Goal: Task Accomplishment & Management: Manage account settings

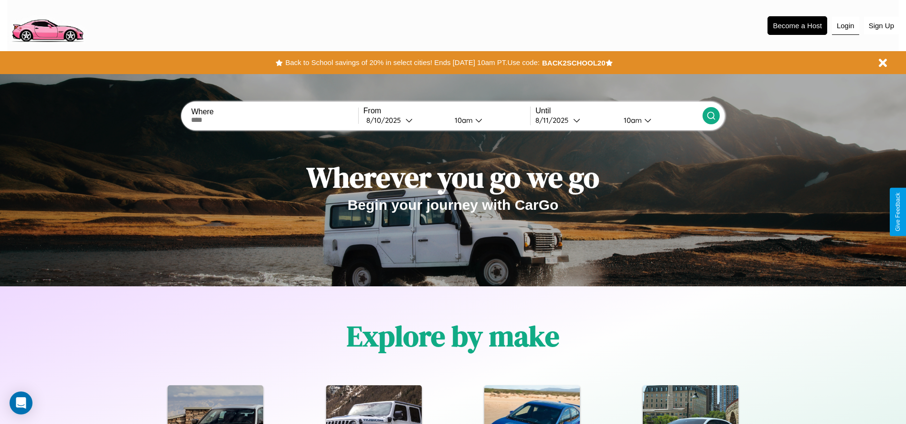
click at [845, 25] on button "Login" at bounding box center [845, 26] width 27 height 18
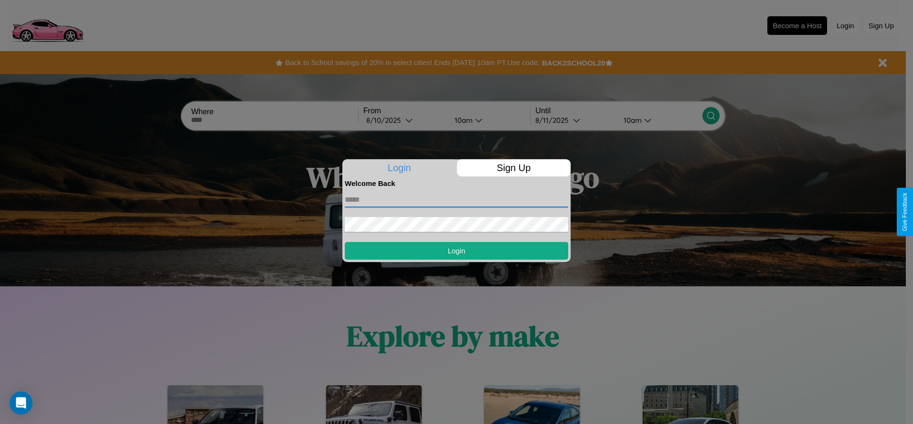
click at [457, 199] on input "text" at bounding box center [457, 199] width 224 height 15
type input "**********"
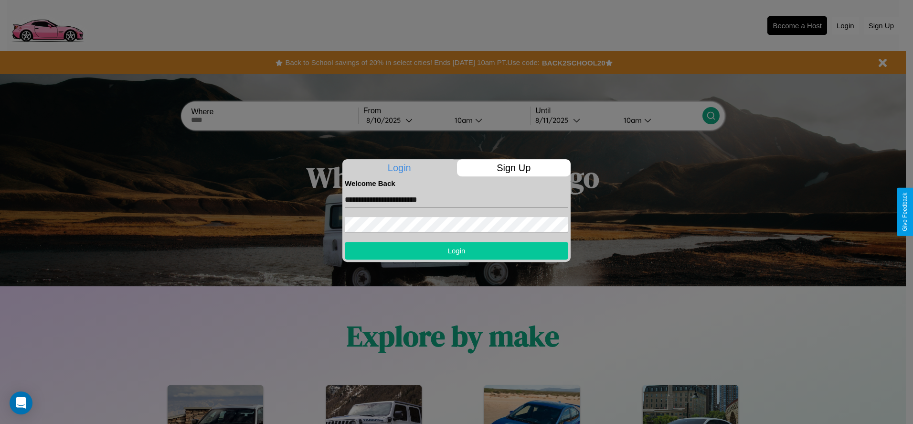
click at [457, 250] on button "Login" at bounding box center [457, 251] width 224 height 18
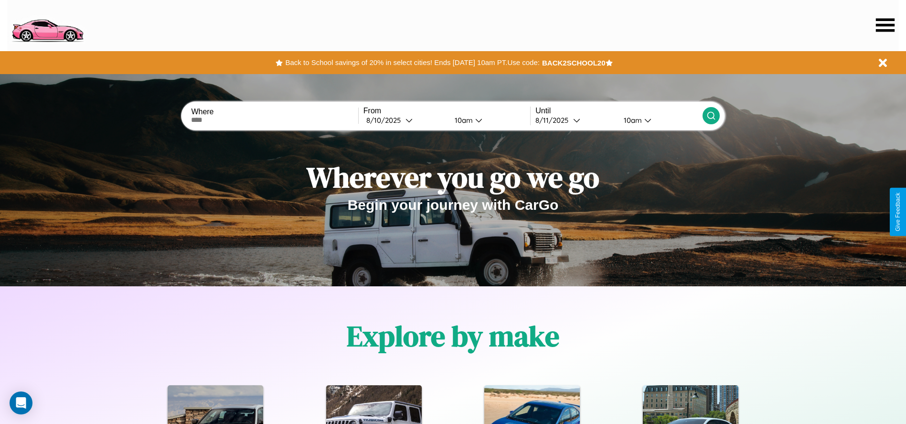
click at [885, 25] on icon at bounding box center [885, 24] width 19 height 13
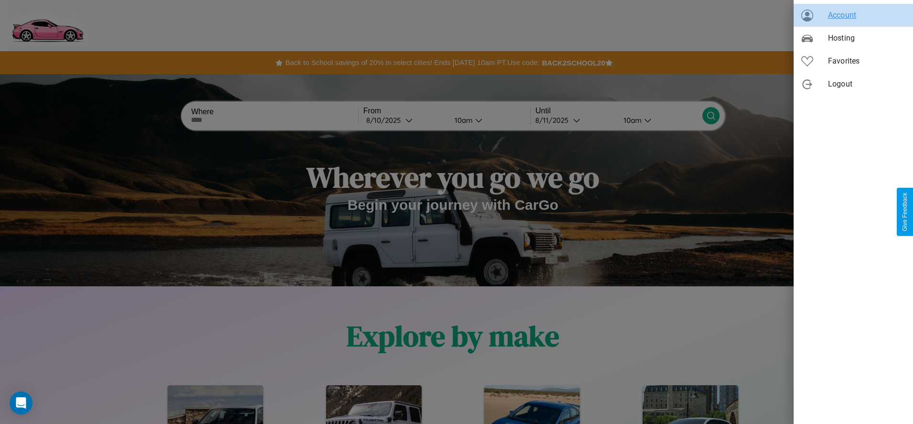
click at [854, 15] on span "Account" at bounding box center [866, 15] width 77 height 11
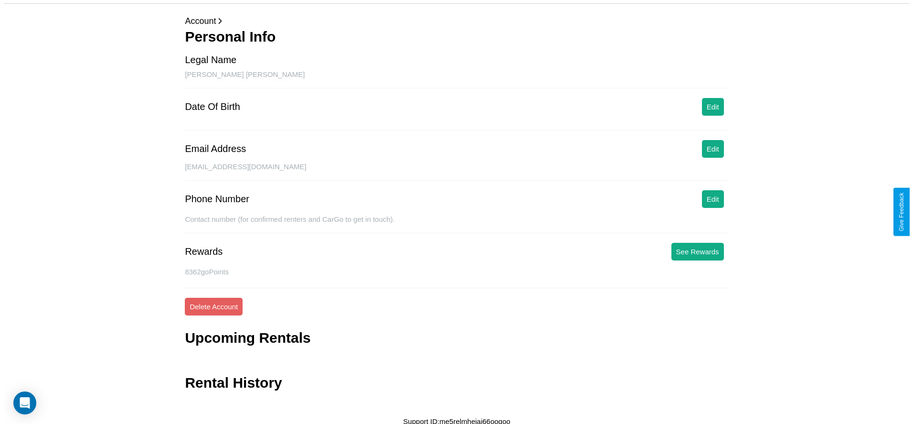
scroll to position [38, 0]
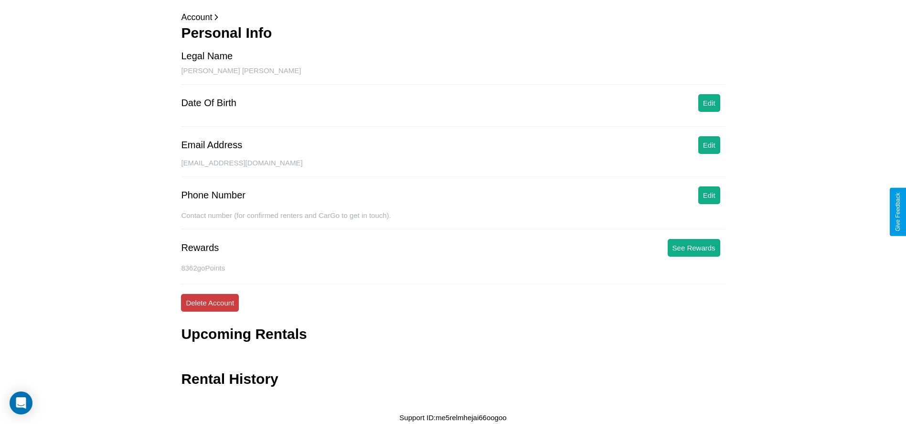
click at [210, 302] on button "Delete Account" at bounding box center [210, 303] width 58 height 18
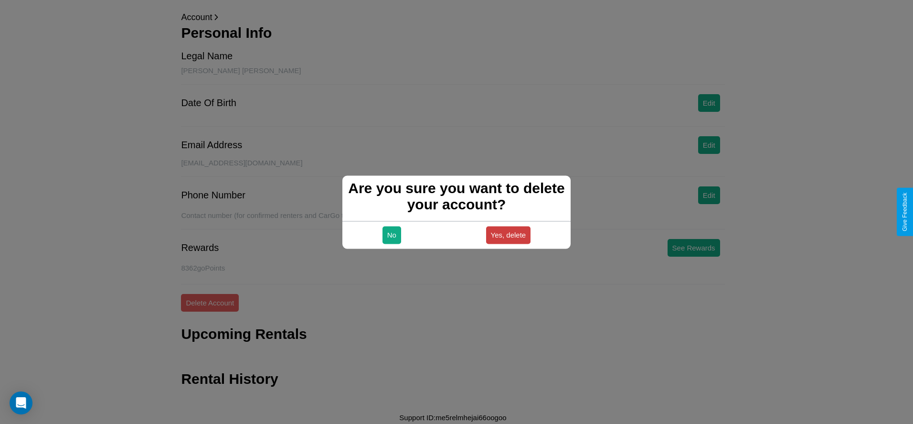
click at [508, 235] on button "Yes, delete" at bounding box center [508, 235] width 45 height 18
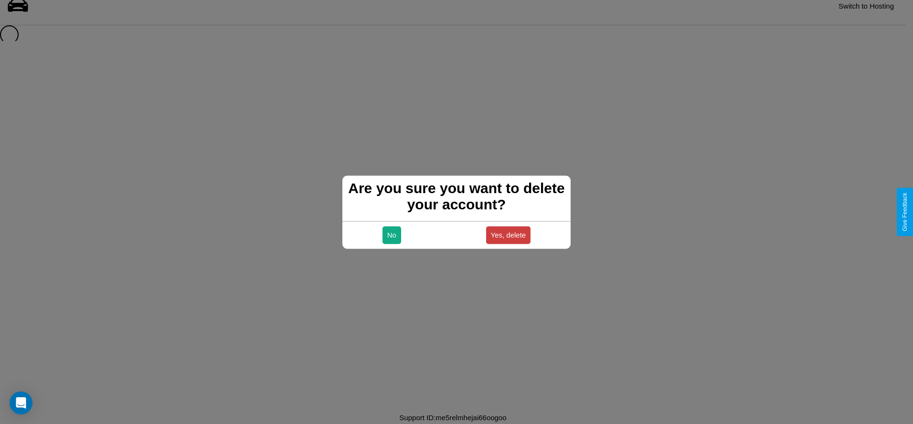
scroll to position [13, 0]
